Goal: Obtain resource: Download file/media

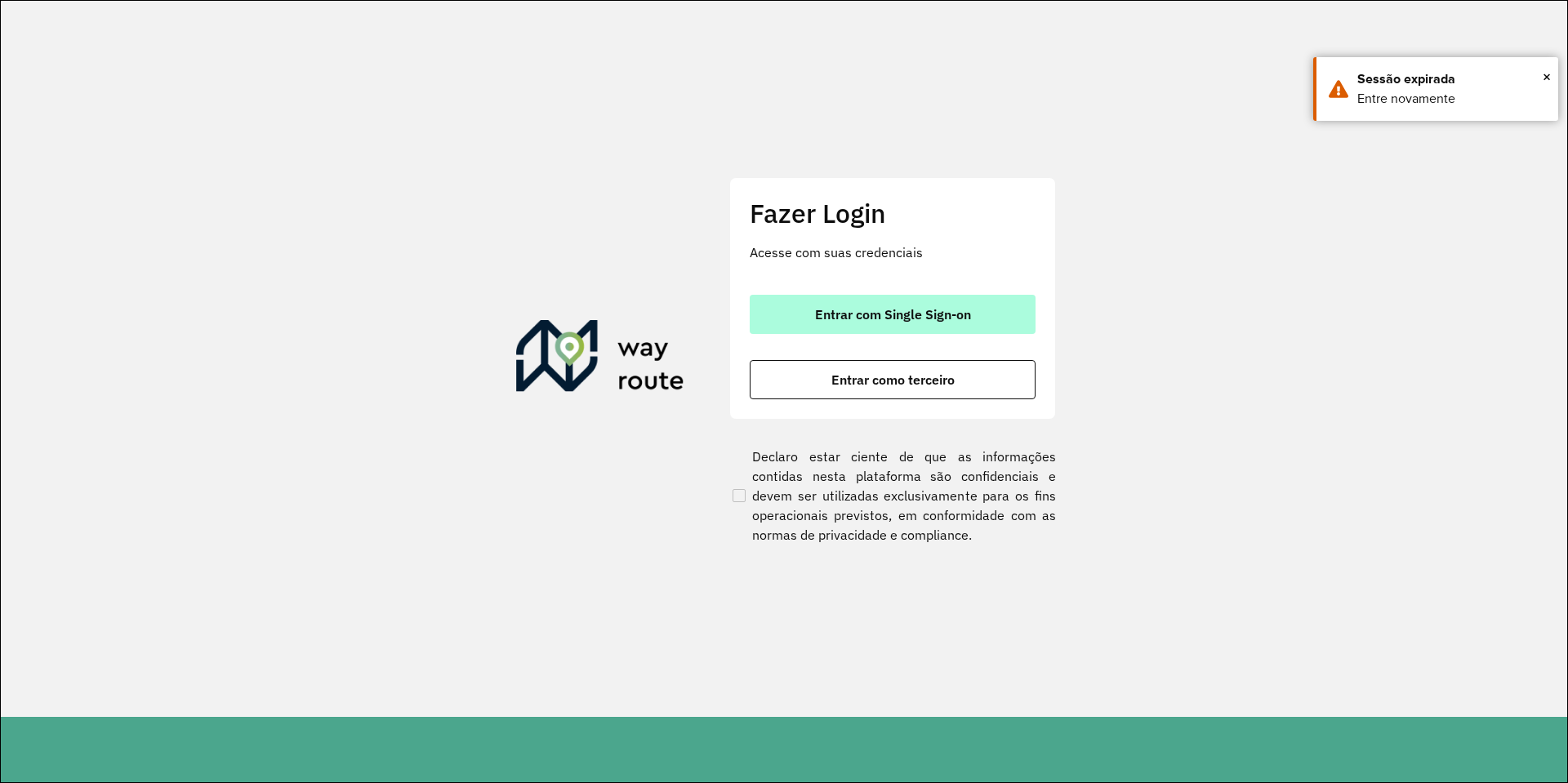
click at [1006, 328] on button "Entrar com Single Sign-on" at bounding box center [893, 314] width 286 height 40
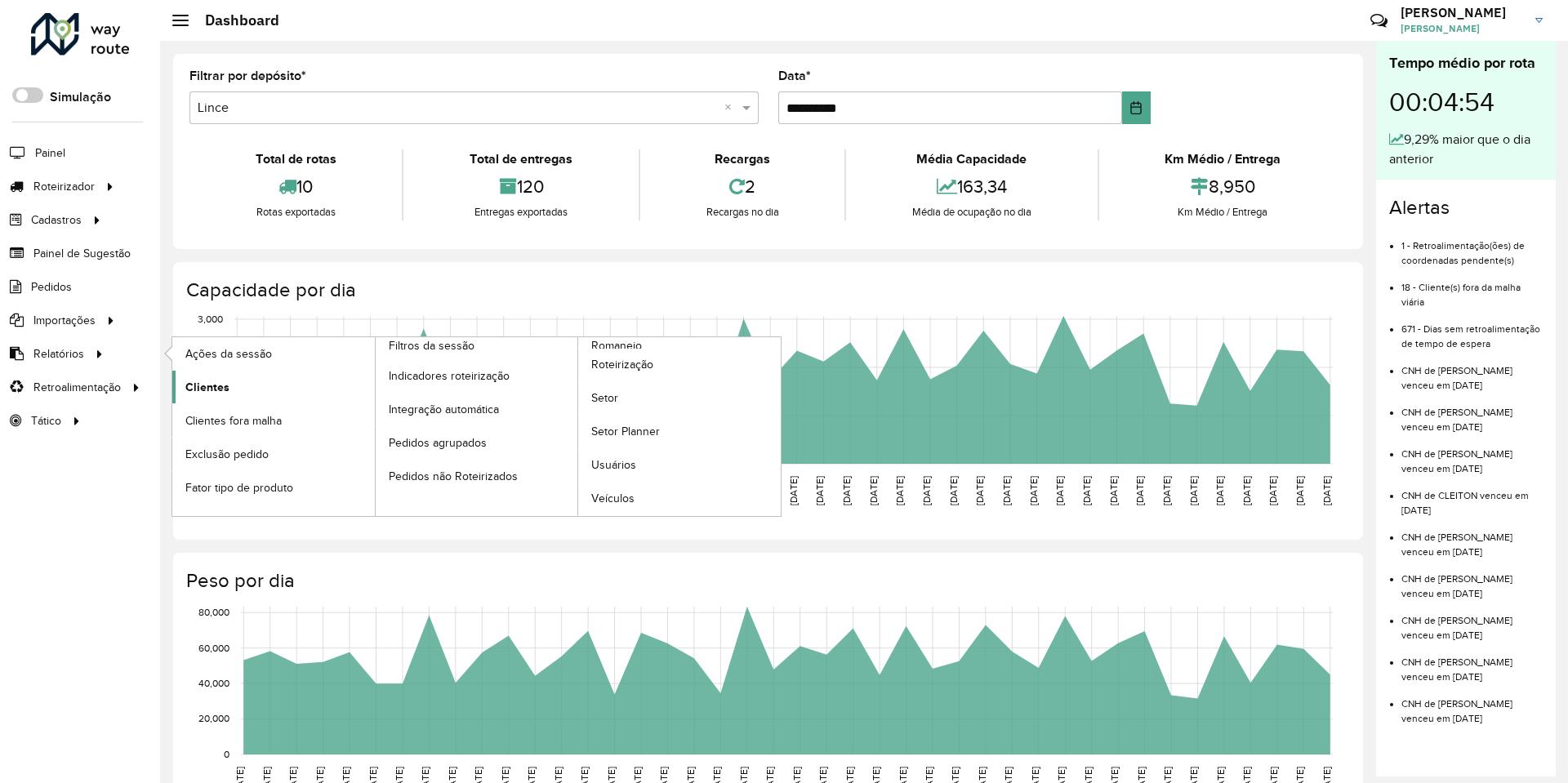
click at [203, 400] on link "Clientes" at bounding box center [273, 386] width 203 height 32
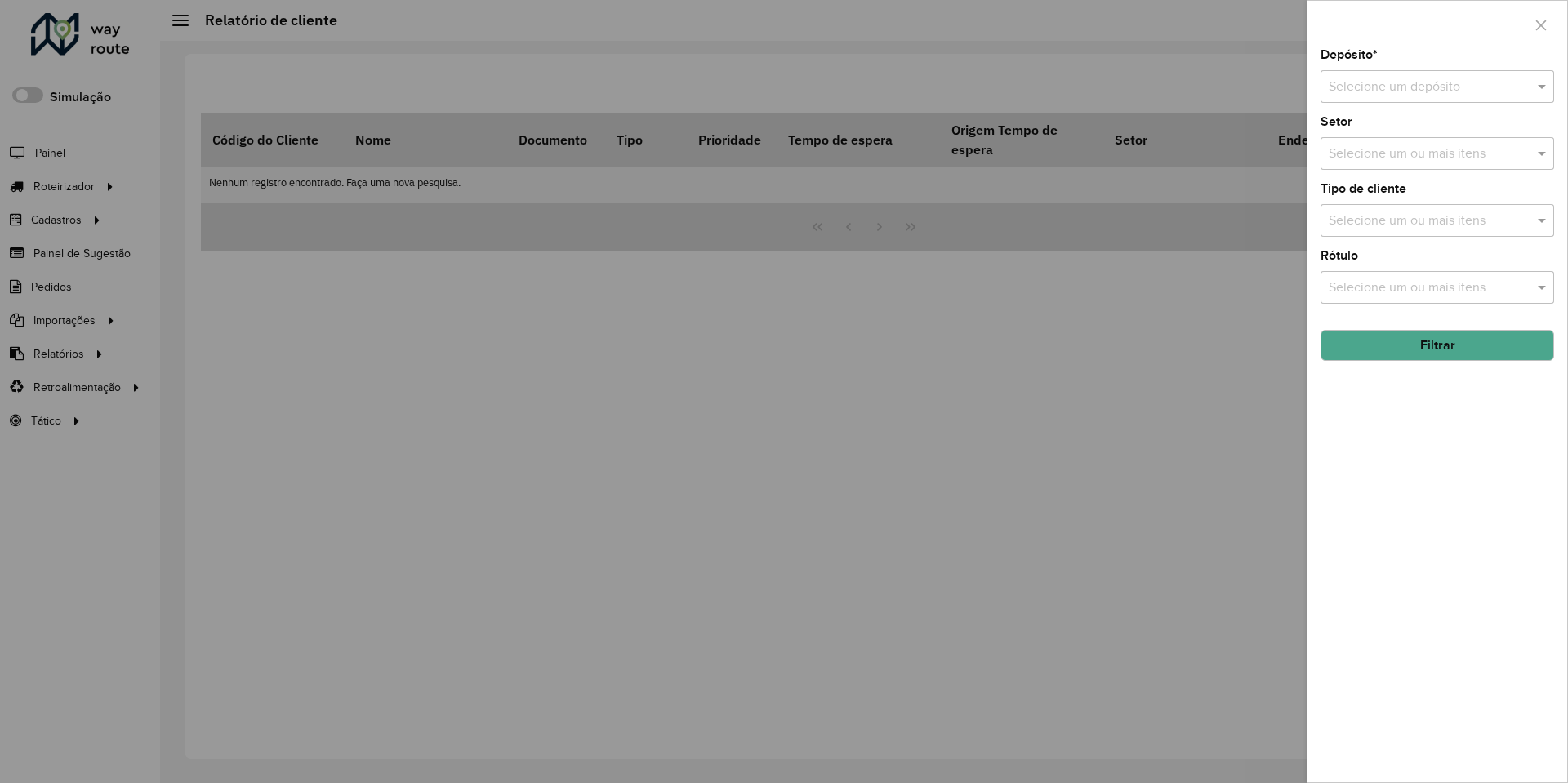
click at [1457, 94] on input "text" at bounding box center [1421, 87] width 184 height 19
type input "*******"
click at [1418, 361] on hb-field-button "Filtrar" at bounding box center [1437, 339] width 234 height 44
click at [1427, 344] on button "Filtrar" at bounding box center [1437, 345] width 234 height 31
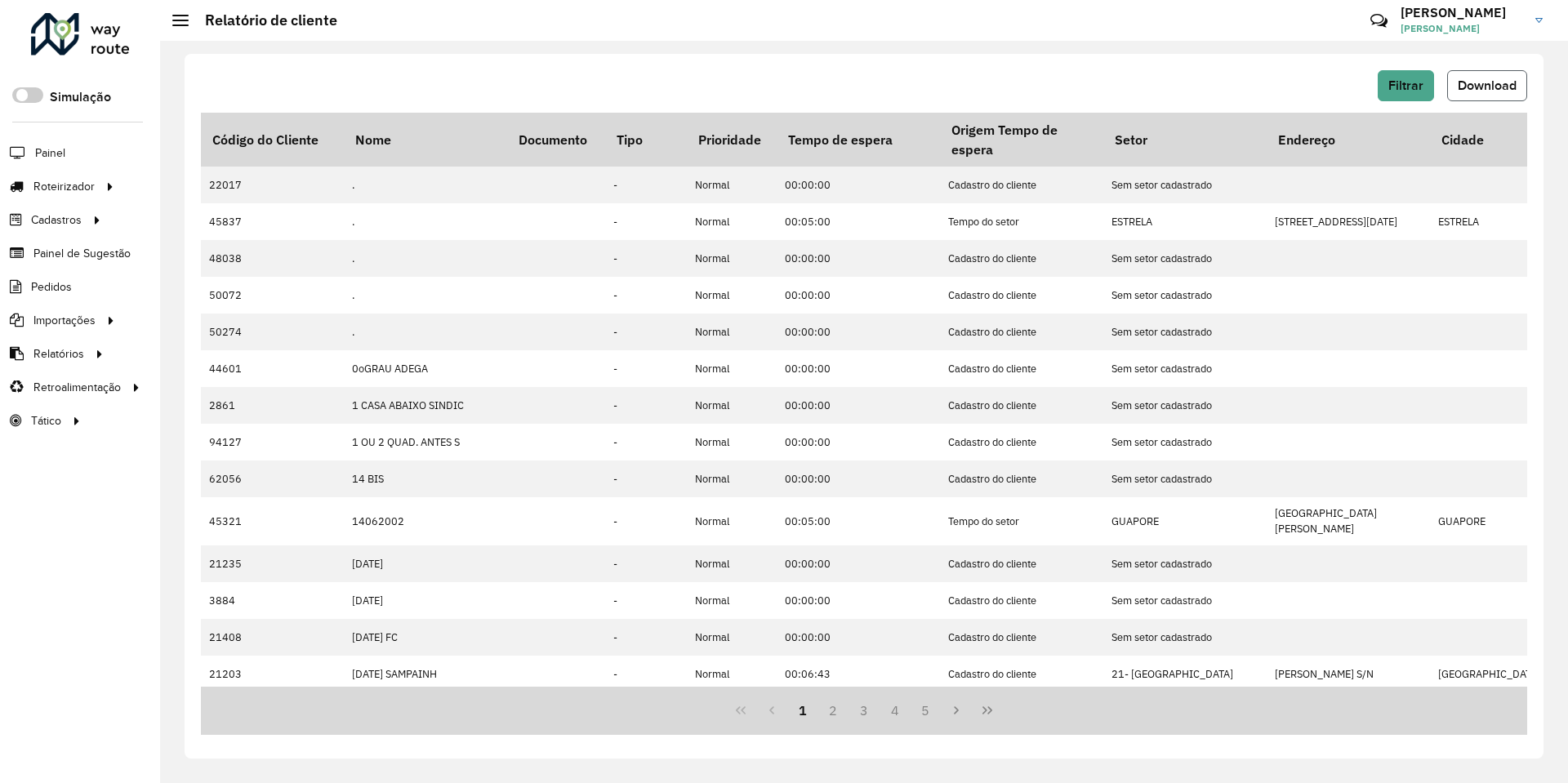
click at [1506, 99] on button "Download" at bounding box center [1487, 85] width 80 height 31
click at [1215, 93] on div "Filtrar Download" at bounding box center [864, 85] width 1327 height 31
